Goal: Task Accomplishment & Management: Manage account settings

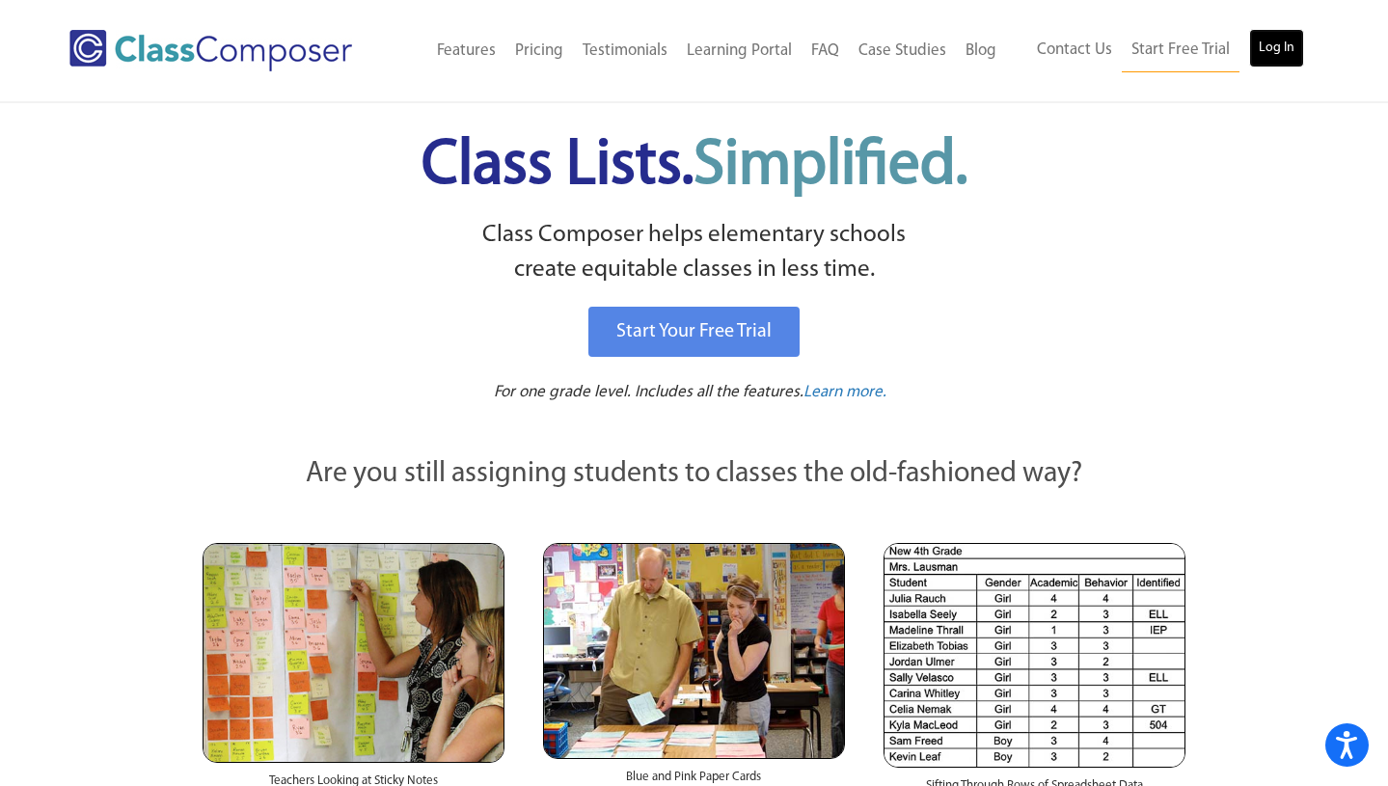
click at [1286, 48] on link "Log In" at bounding box center [1276, 48] width 55 height 39
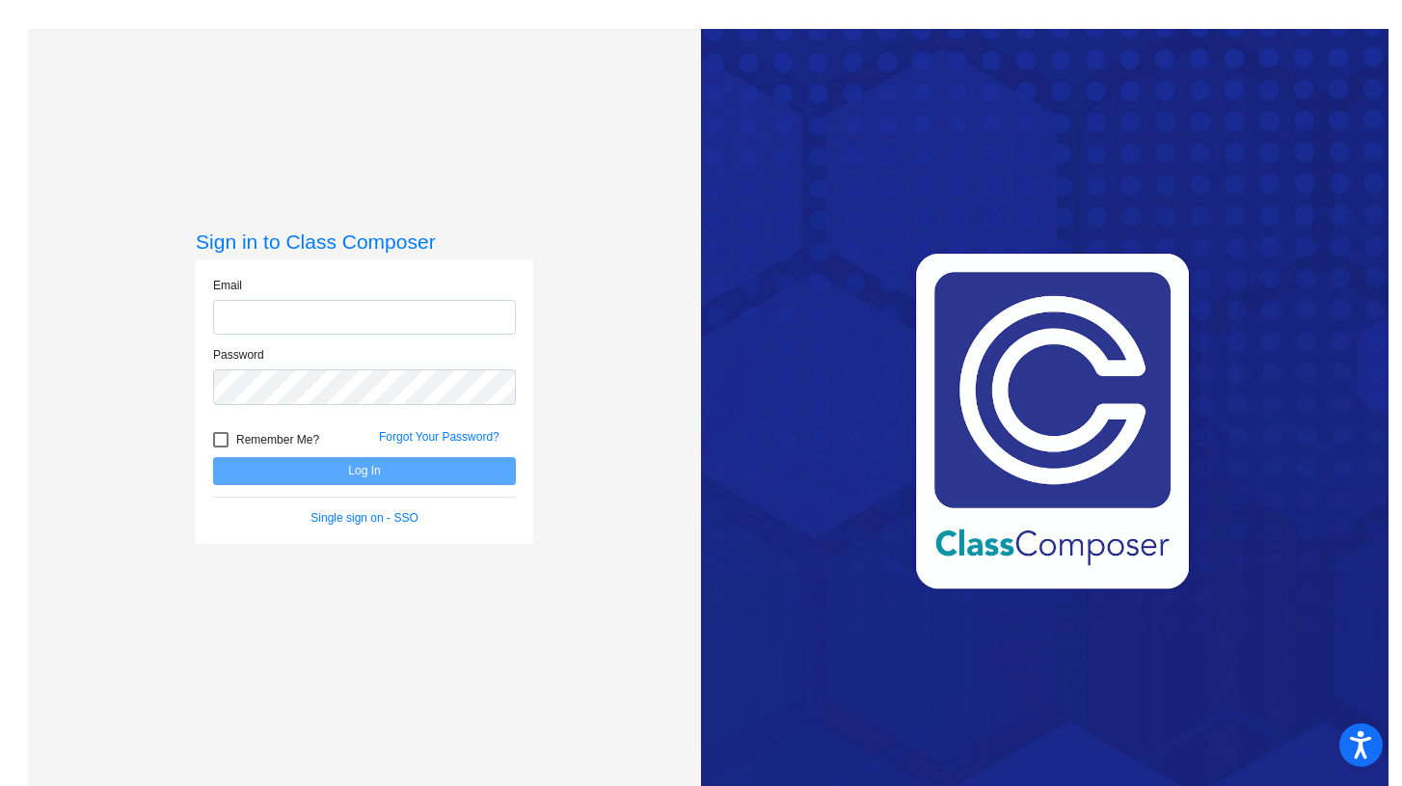
type input "kgraeff@hershey.k12.pa.us"
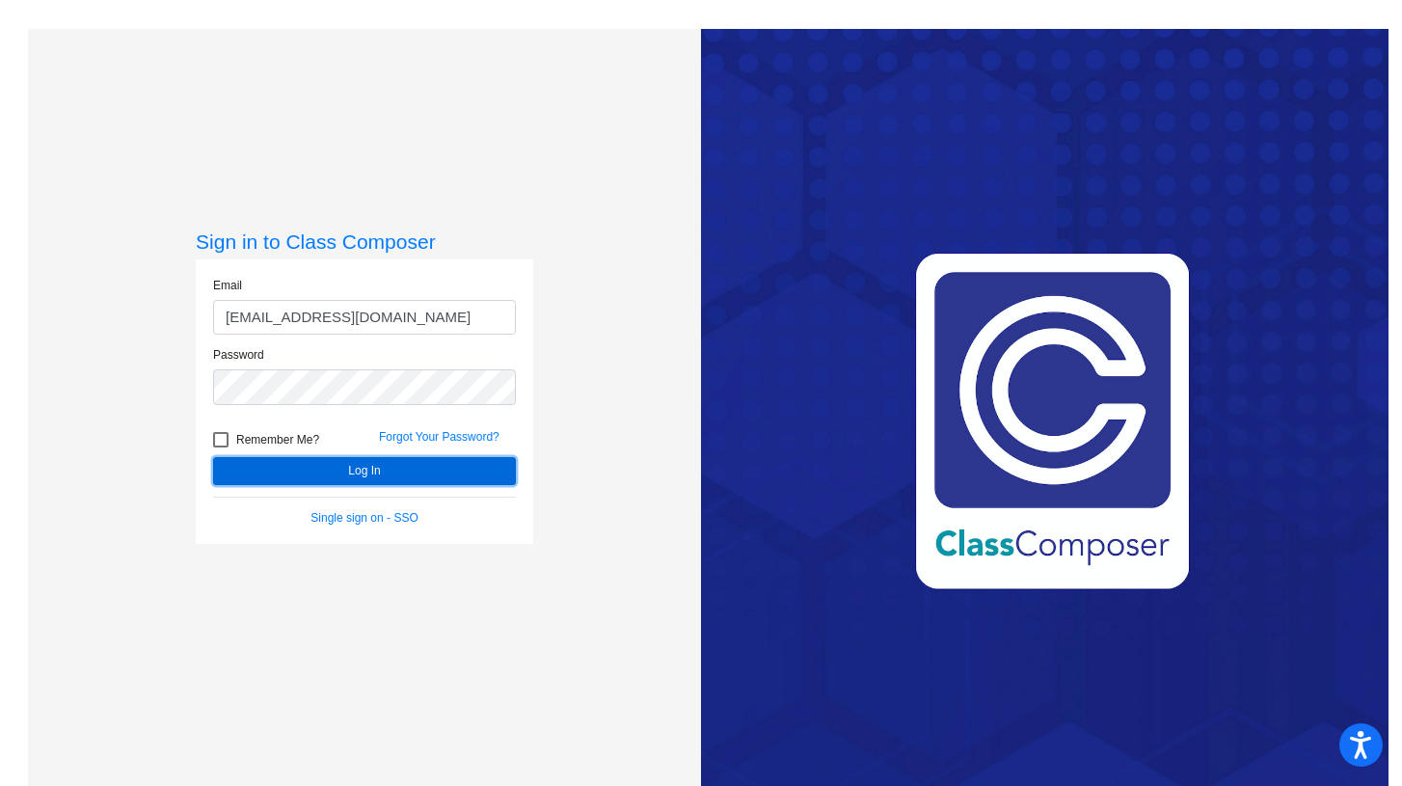
click at [287, 475] on button "Log In" at bounding box center [364, 471] width 303 height 28
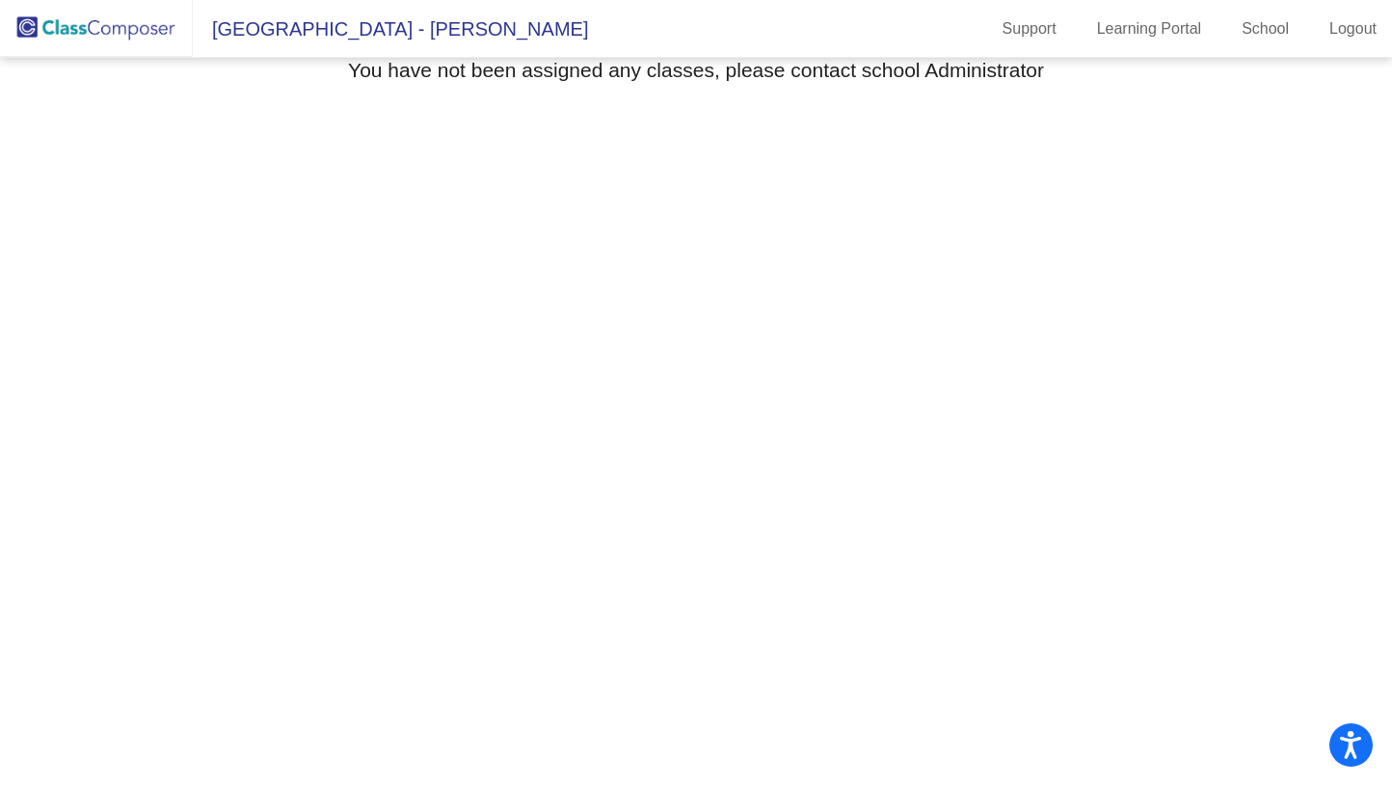
click at [371, 31] on span "Hershey Elementary - Kim" at bounding box center [390, 28] width 395 height 31
click at [134, 25] on img at bounding box center [96, 28] width 193 height 57
